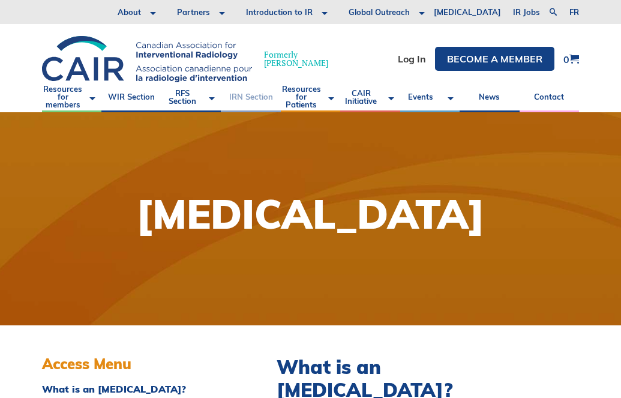
click at [256, 97] on link "IRN Section" at bounding box center [250, 97] width 59 height 30
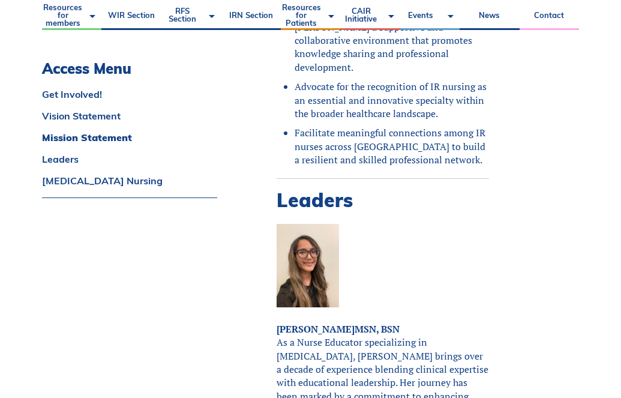
scroll to position [928, 0]
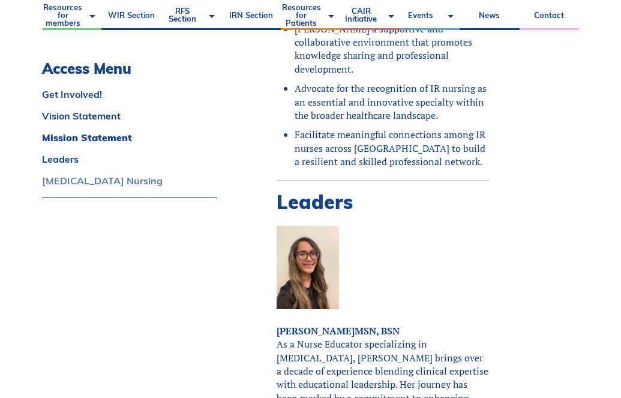
click at [79, 178] on link "[MEDICAL_DATA] Nursing" at bounding box center [129, 181] width 175 height 10
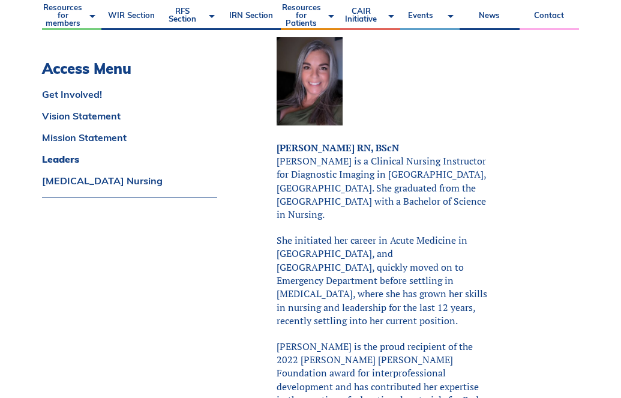
scroll to position [1618, 0]
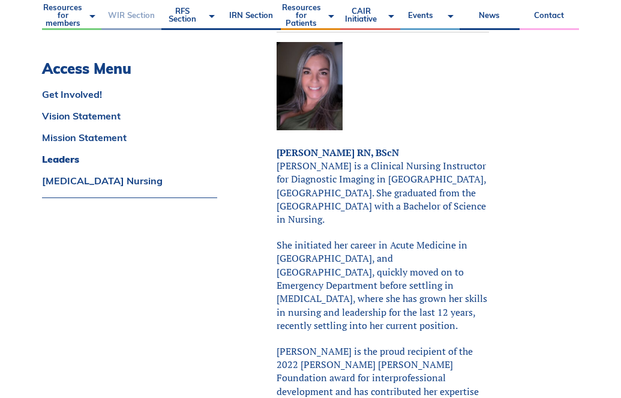
click at [137, 13] on link "WIR Section" at bounding box center [130, 15] width 59 height 30
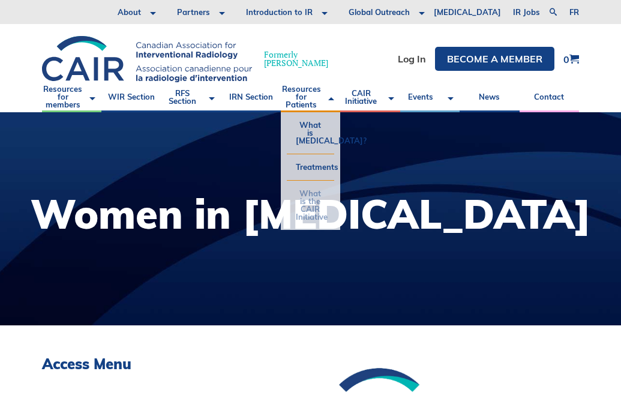
click at [312, 211] on link "What is the CAIR Initiative" at bounding box center [310, 205] width 47 height 49
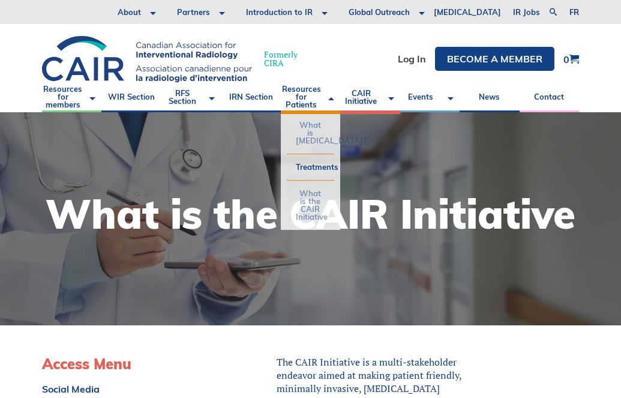
click at [308, 136] on link "What is [MEDICAL_DATA]?" at bounding box center [310, 132] width 47 height 41
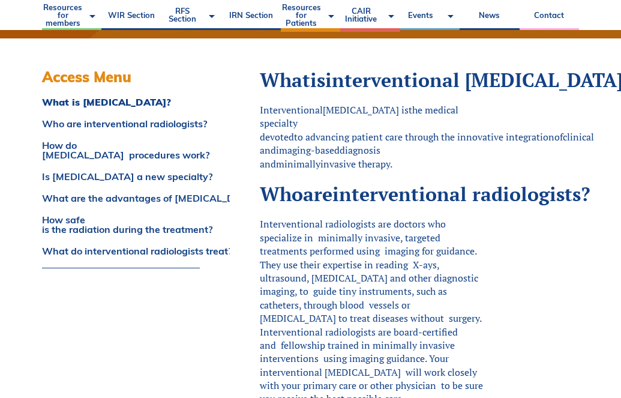
scroll to position [287, 0]
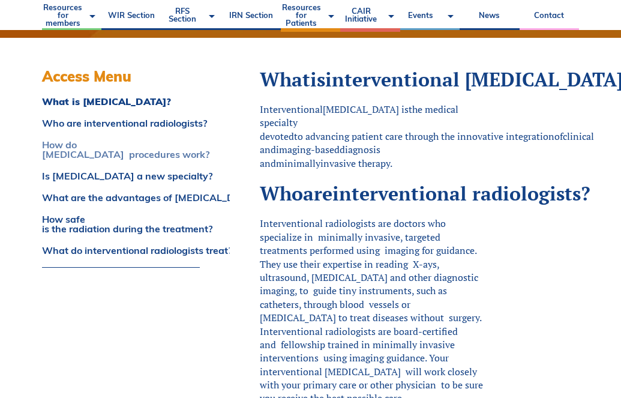
click at [129, 154] on link "How do [MEDICAL_DATA] procedures work?" at bounding box center [121, 149] width 158 height 19
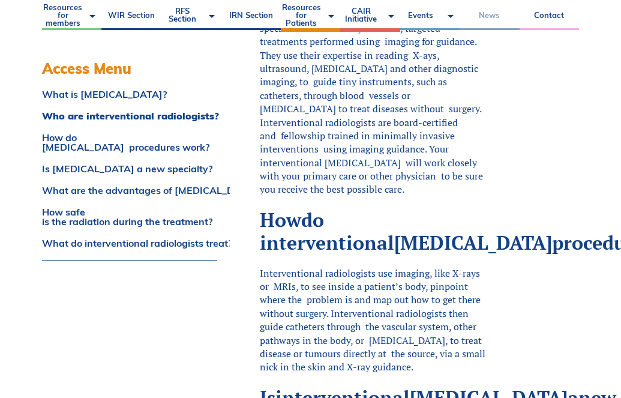
scroll to position [496, 0]
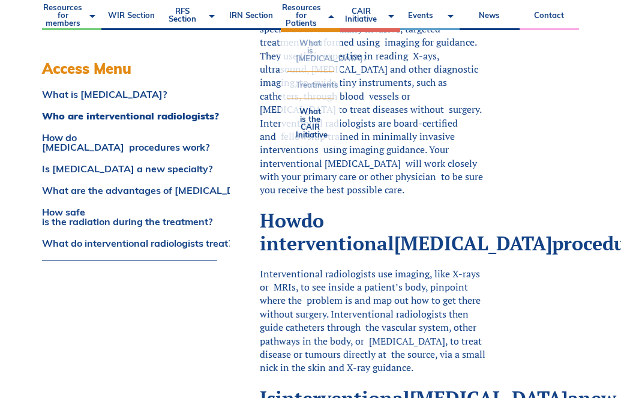
click at [313, 86] on link "Treatments" at bounding box center [310, 85] width 47 height 26
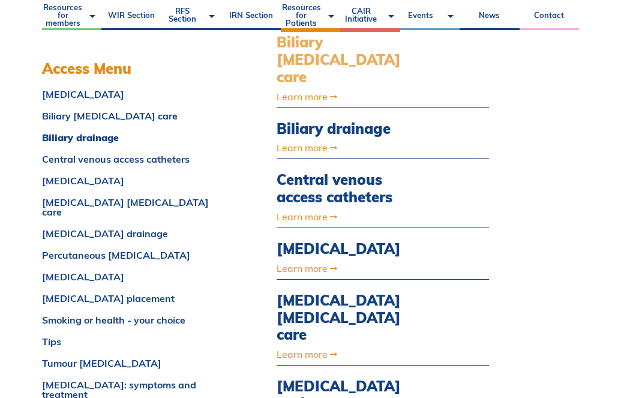
scroll to position [403, 0]
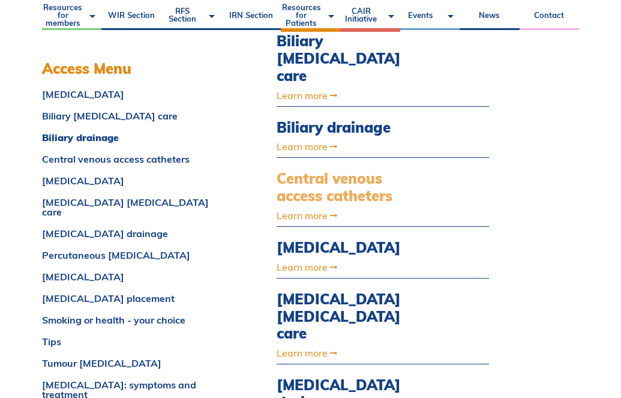
click at [368, 170] on link "Central venous access catheters" at bounding box center [351, 187] width 149 height 35
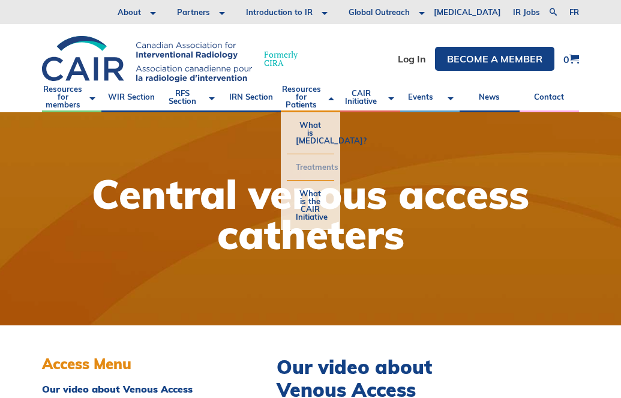
click at [314, 169] on link "Treatments" at bounding box center [310, 167] width 47 height 26
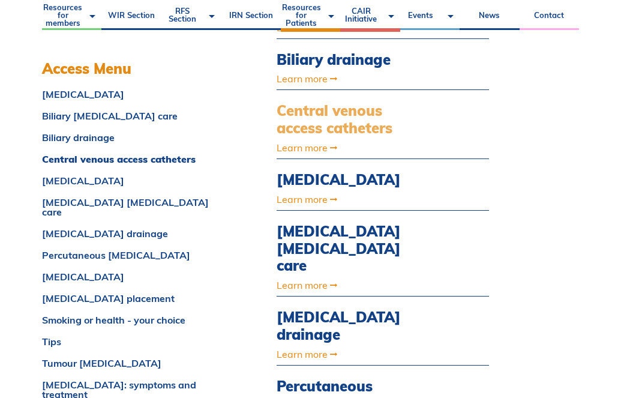
scroll to position [473, 0]
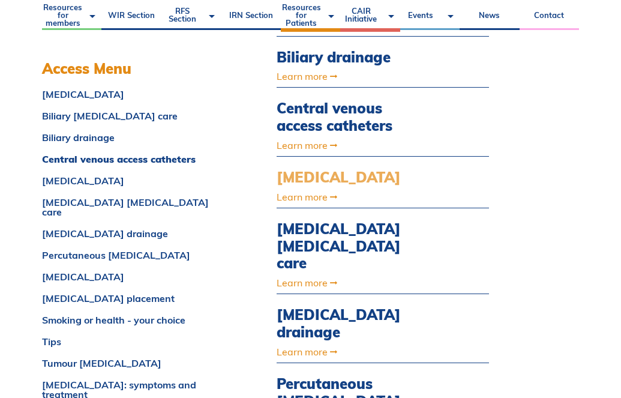
click at [308, 169] on link "Deep vein thrombosis" at bounding box center [351, 177] width 149 height 17
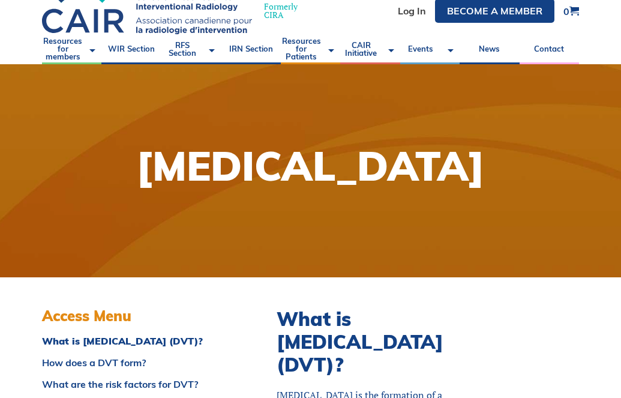
scroll to position [46, 0]
